Goal: Transaction & Acquisition: Purchase product/service

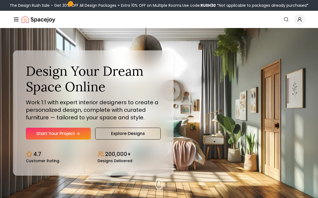
click at [60, 140] on link "Start Your Project" at bounding box center [58, 134] width 65 height 12
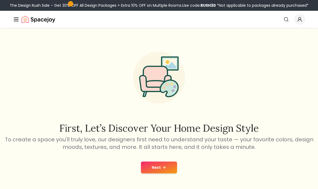
click at [171, 167] on button "Next" at bounding box center [159, 168] width 36 height 12
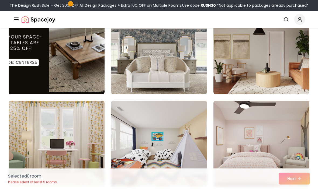
scroll to position [251, 0]
click at [280, 82] on img at bounding box center [262, 51] width 96 height 86
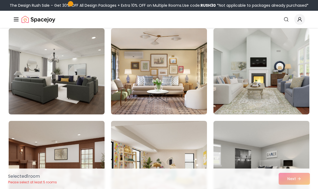
click at [272, 89] on img at bounding box center [262, 71] width 96 height 86
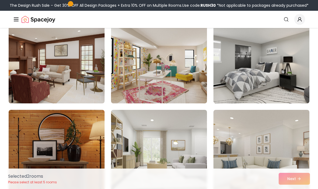
scroll to position [532, 0]
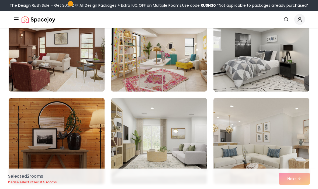
click at [191, 157] on img at bounding box center [159, 141] width 96 height 86
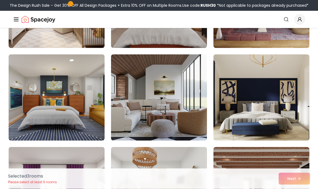
scroll to position [761, 0]
click at [180, 129] on img at bounding box center [159, 97] width 96 height 86
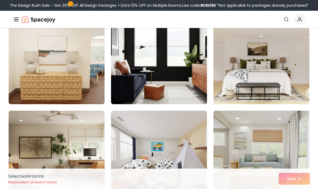
click at [294, 88] on img at bounding box center [262, 61] width 96 height 86
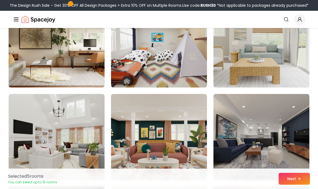
scroll to position [1185, 0]
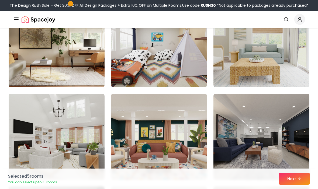
click at [291, 73] on img at bounding box center [262, 44] width 96 height 86
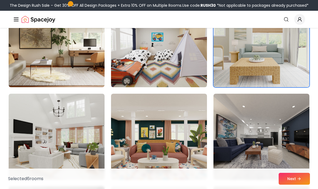
click at [29, 131] on img at bounding box center [57, 137] width 96 height 86
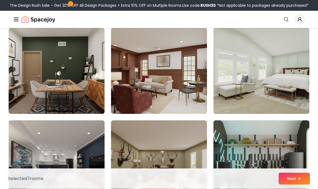
scroll to position [1529, 0]
click at [295, 89] on img at bounding box center [262, 71] width 96 height 86
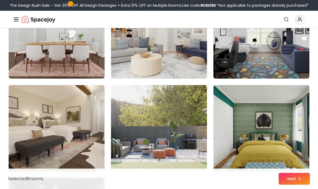
scroll to position [2040, 0]
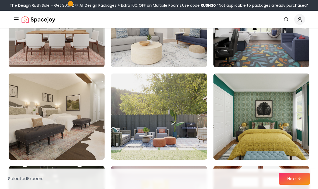
click at [297, 185] on button "Next" at bounding box center [294, 179] width 31 height 12
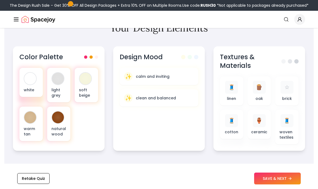
scroll to position [205, 0]
click at [27, 82] on div at bounding box center [30, 79] width 12 height 12
click at [59, 81] on div at bounding box center [58, 79] width 12 height 12
click at [87, 85] on div "soft beige" at bounding box center [86, 85] width 23 height 35
click at [27, 120] on div at bounding box center [30, 118] width 12 height 12
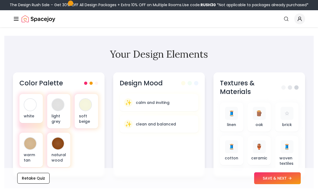
scroll to position [179, 0]
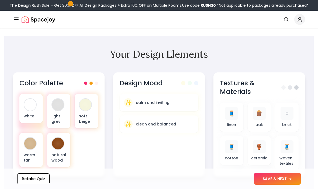
click at [258, 115] on span "🪵" at bounding box center [259, 114] width 7 height 8
click at [192, 102] on div "✨ calm and inviting" at bounding box center [159, 102] width 70 height 9
click at [184, 123] on div "✨ clean and balanced" at bounding box center [159, 124] width 70 height 9
click at [284, 185] on button "SAVE & NEXT" at bounding box center [277, 179] width 47 height 12
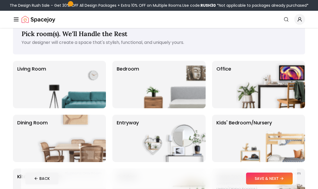
scroll to position [15, 0]
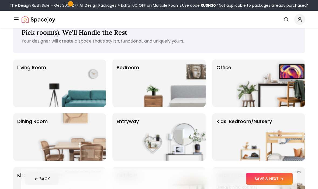
click at [187, 85] on img at bounding box center [171, 83] width 69 height 47
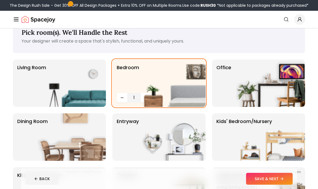
click at [281, 181] on icon at bounding box center [282, 179] width 4 height 4
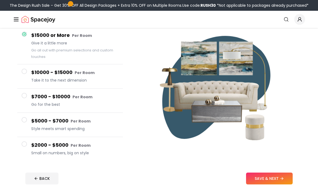
scroll to position [51, 0]
click at [26, 151] on button "$2000 - $5000 Per Room Small on numbers, big on style" at bounding box center [70, 149] width 106 height 24
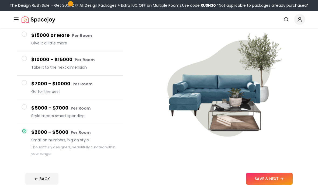
click at [19, 136] on button "$2000 - $5000 Per Room Small on numbers, big on style Thoughtfully designed, be…" at bounding box center [70, 142] width 106 height 37
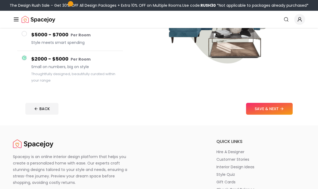
scroll to position [132, 0]
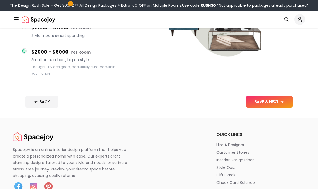
click at [282, 105] on button "SAVE & NEXT" at bounding box center [269, 102] width 47 height 12
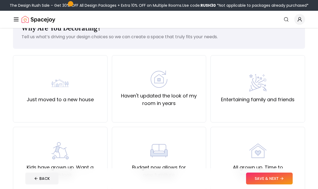
scroll to position [20, 0]
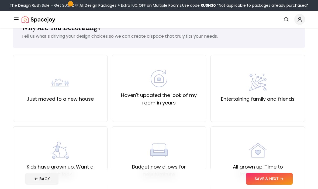
click at [172, 108] on div "Haven't updated the look of my room in years" at bounding box center [159, 88] width 95 height 67
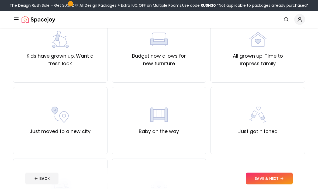
scroll to position [132, 0]
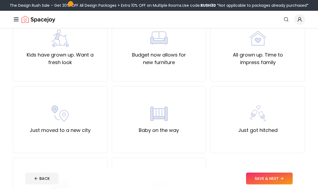
click at [273, 185] on button "SAVE & NEXT" at bounding box center [269, 179] width 47 height 12
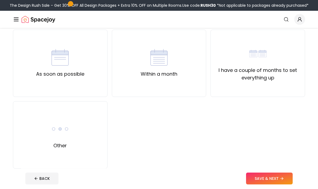
scroll to position [45, 0]
click at [290, 88] on div "I have a couple of months to set everything up" at bounding box center [258, 63] width 95 height 67
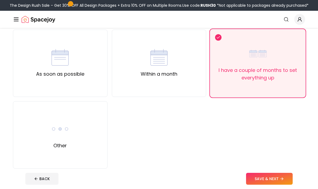
click at [270, 185] on button "SAVE & NEXT" at bounding box center [269, 179] width 47 height 12
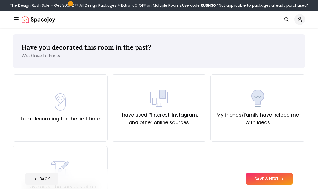
click at [279, 185] on button "SAVE & NEXT" at bounding box center [269, 179] width 47 height 12
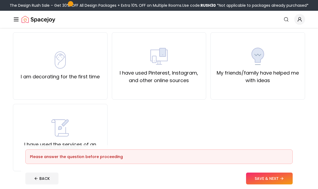
scroll to position [42, 0]
click at [285, 82] on label "My friends/family have helped me with ideas" at bounding box center [257, 76] width 85 height 15
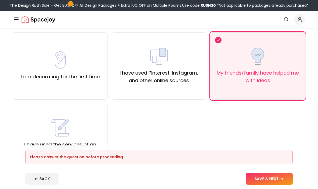
click at [270, 180] on button "SAVE & NEXT" at bounding box center [269, 179] width 47 height 12
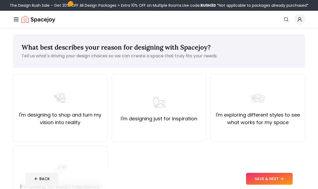
click at [44, 181] on button "BACK" at bounding box center [41, 179] width 33 height 12
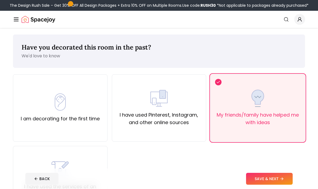
scroll to position [42, 0]
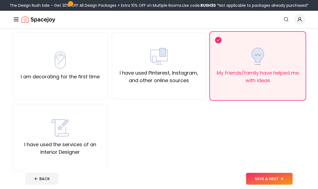
click at [78, 64] on div "I am decorating for the first time" at bounding box center [60, 65] width 79 height 29
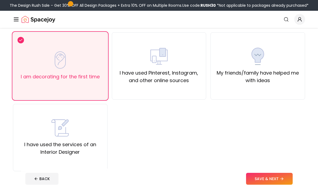
click at [130, 63] on div "I have used Pinterest, Instagram, and other online sources" at bounding box center [158, 66] width 85 height 37
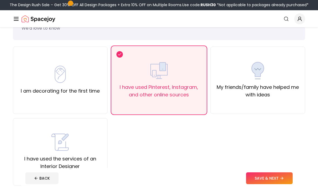
click at [275, 185] on button "SAVE & NEXT" at bounding box center [269, 179] width 47 height 12
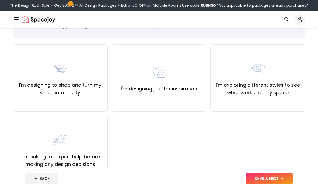
scroll to position [30, 0]
click at [20, 96] on label "I'm designing to shop and turn my vision into reality" at bounding box center [60, 88] width 85 height 15
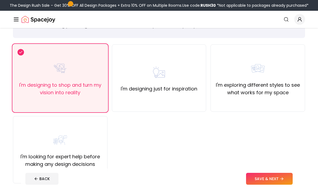
click at [281, 185] on button "SAVE & NEXT" at bounding box center [269, 179] width 47 height 12
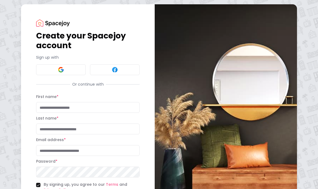
click at [39, 103] on input "First name *" at bounding box center [88, 107] width 104 height 11
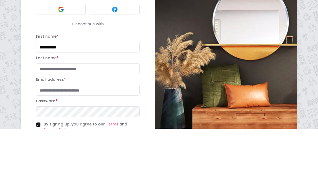
click at [74, 102] on input "**********" at bounding box center [88, 107] width 104 height 11
type input "*****"
click at [46, 124] on input "Last name *" at bounding box center [88, 129] width 104 height 11
type input "*"
type input "****"
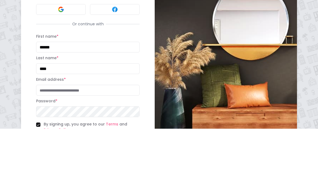
click at [56, 145] on input "Email address *" at bounding box center [88, 150] width 104 height 11
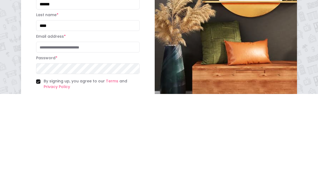
type input "**********"
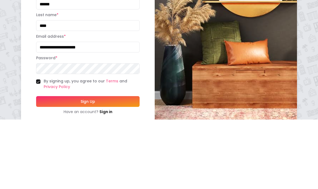
scroll to position [30, 0]
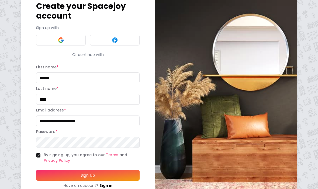
click at [67, 187] on div "Have an account? Sign in" at bounding box center [88, 185] width 104 height 5
click at [60, 175] on button "Sign Up" at bounding box center [88, 175] width 104 height 11
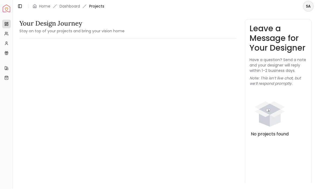
scroll to position [0, 0]
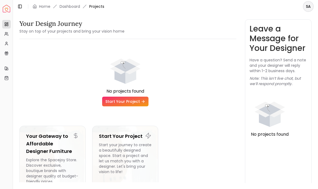
click at [36, 7] on icon "breadcrumb" at bounding box center [35, 6] width 4 height 4
